Goal: Task Accomplishment & Management: Manage account settings

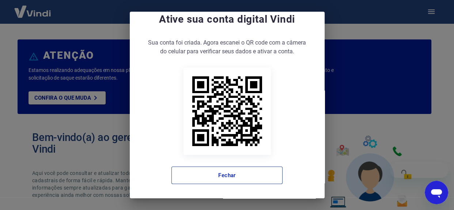
click at [212, 170] on button "Fechar" at bounding box center [226, 176] width 111 height 18
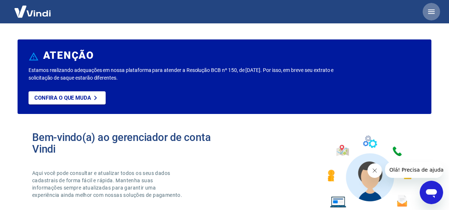
click at [433, 11] on icon "button" at bounding box center [431, 11] width 9 height 9
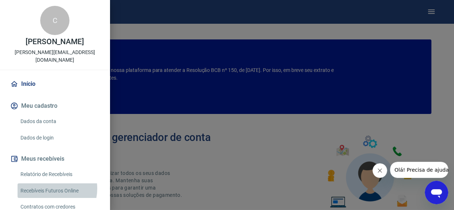
click at [47, 183] on link "Recebíveis Futuros Online" at bounding box center [59, 190] width 83 height 15
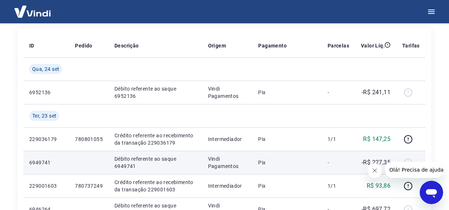
scroll to position [99, 0]
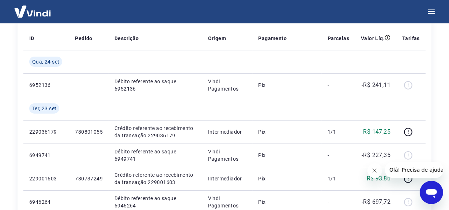
click at [373, 170] on icon "Fechar mensagem da empresa" at bounding box center [374, 170] width 6 height 6
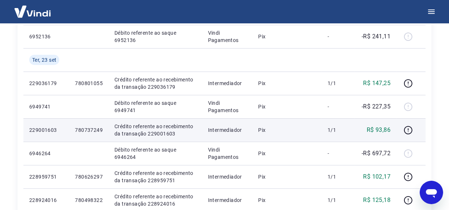
scroll to position [166, 0]
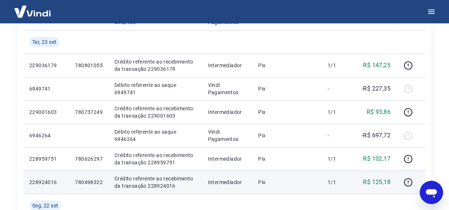
click at [316, 173] on td "Pix" at bounding box center [286, 182] width 69 height 23
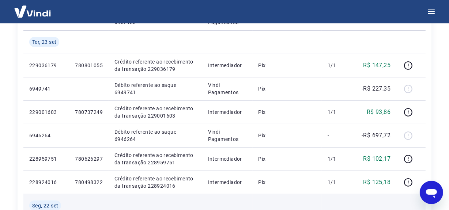
scroll to position [199, 0]
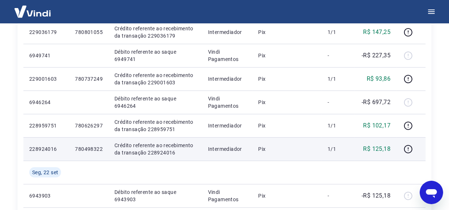
click at [155, 153] on p "Crédito referente ao recebimento da transação 228924016" at bounding box center [155, 149] width 82 height 15
copy p "228924016"
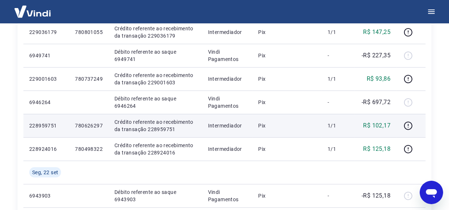
click at [159, 129] on p "Crédito referente ao recebimento da transação 228959751" at bounding box center [155, 125] width 82 height 15
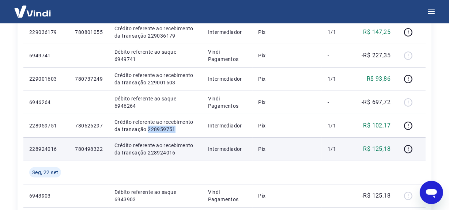
copy p "228959751"
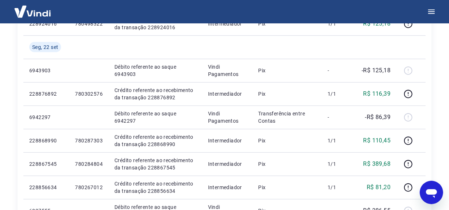
scroll to position [332, 0]
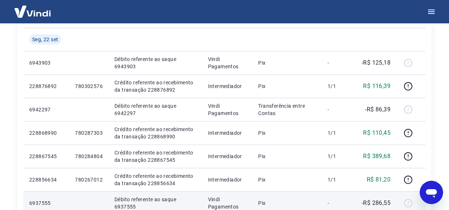
click at [283, 193] on td "Pix" at bounding box center [286, 202] width 69 height 23
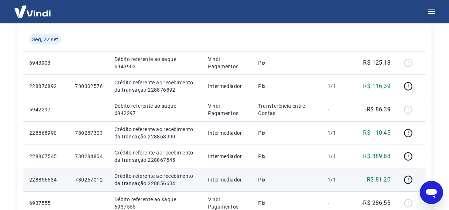
click at [159, 185] on p "Crédito referente ao recebimento da transação 228856634" at bounding box center [155, 179] width 82 height 15
copy p "228856634"
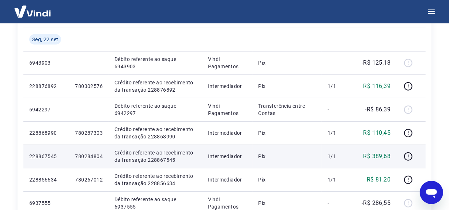
click at [156, 160] on p "Crédito referente ao recebimento da transação 228867545" at bounding box center [155, 156] width 82 height 15
copy p "228867545"
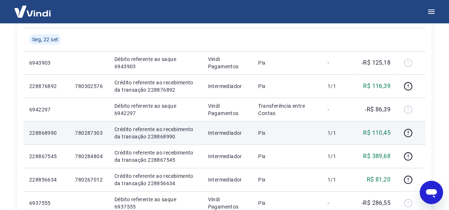
click at [155, 135] on p "Crédito referente ao recebimento da transação 228868990" at bounding box center [155, 133] width 82 height 15
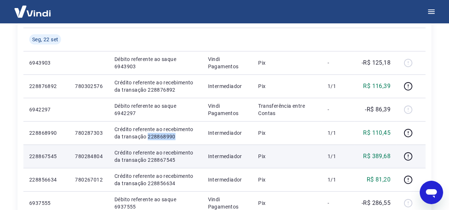
copy p "228868990"
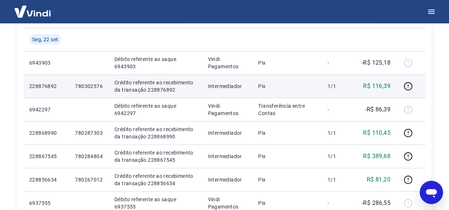
click at [157, 89] on p "Crédito referente ao recebimento da transação 228876892" at bounding box center [155, 86] width 82 height 15
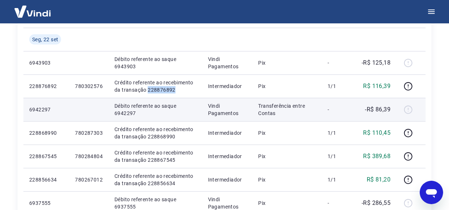
copy p "228876892"
